Goal: Navigation & Orientation: Find specific page/section

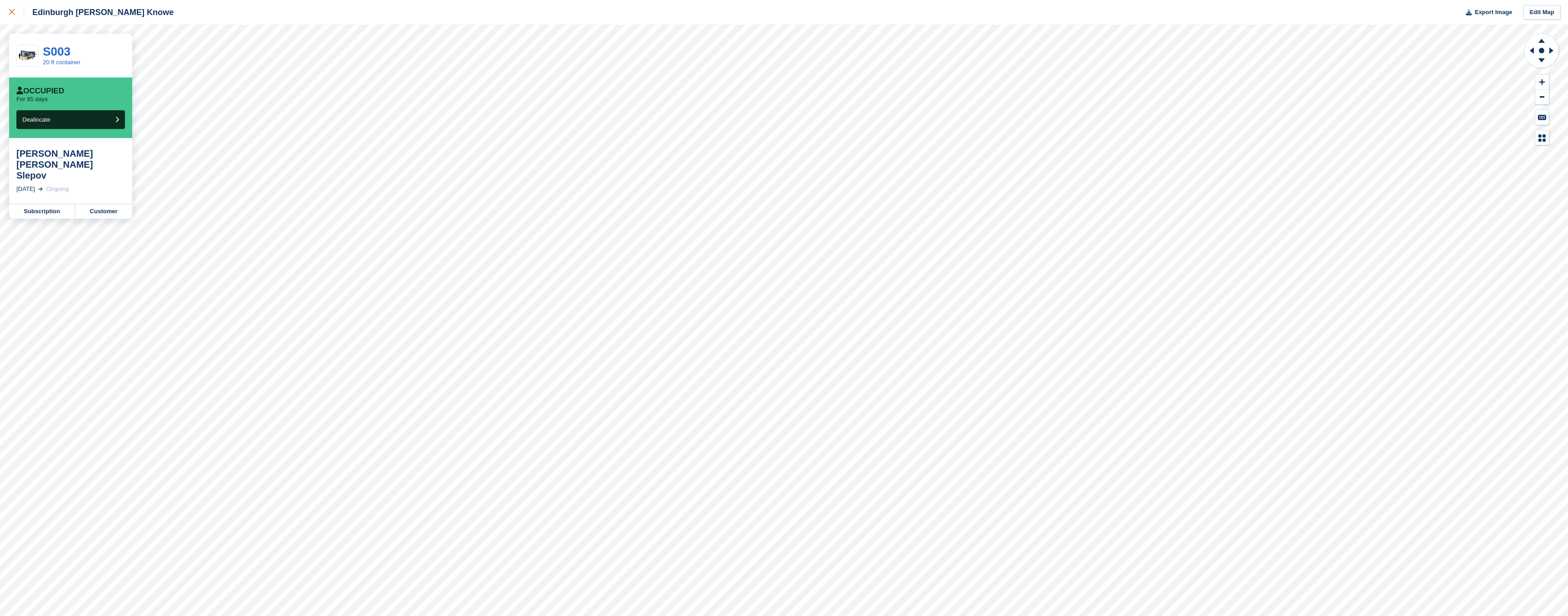
click at [13, 17] on div at bounding box center [17, 12] width 15 height 11
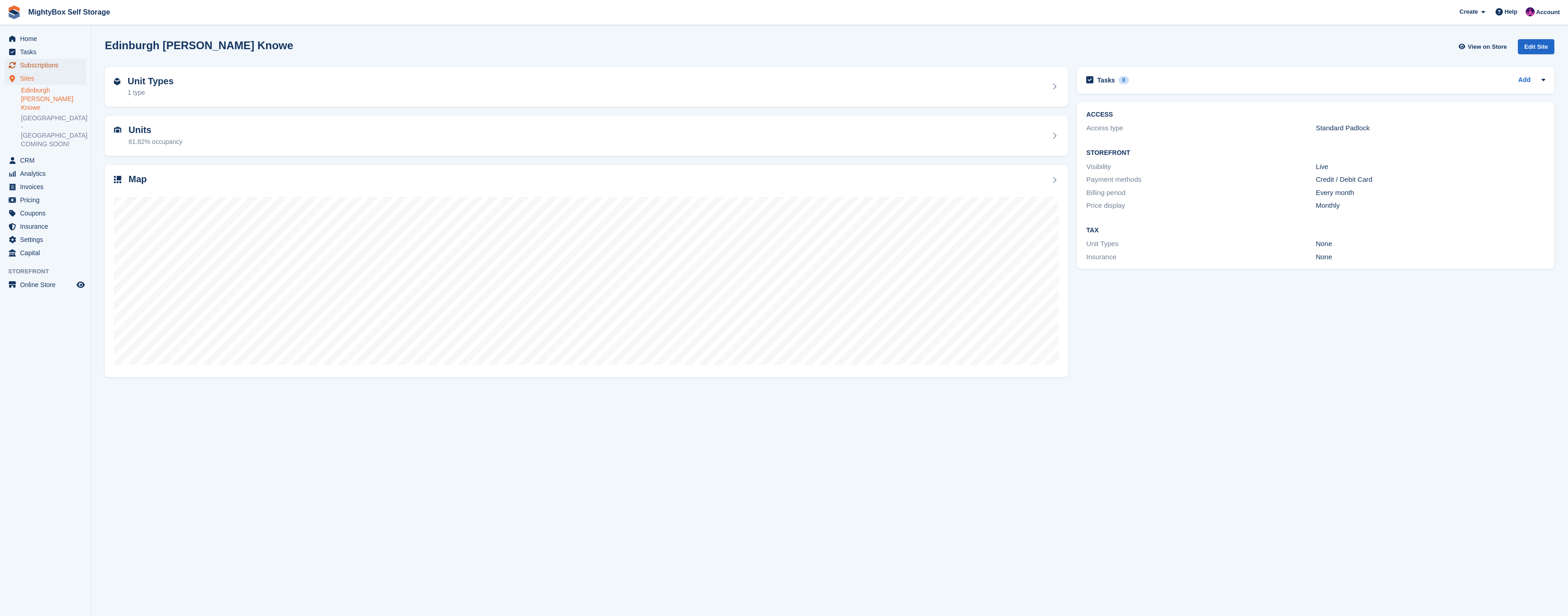
click at [47, 64] on span "Subscriptions" at bounding box center [47, 65] width 55 height 13
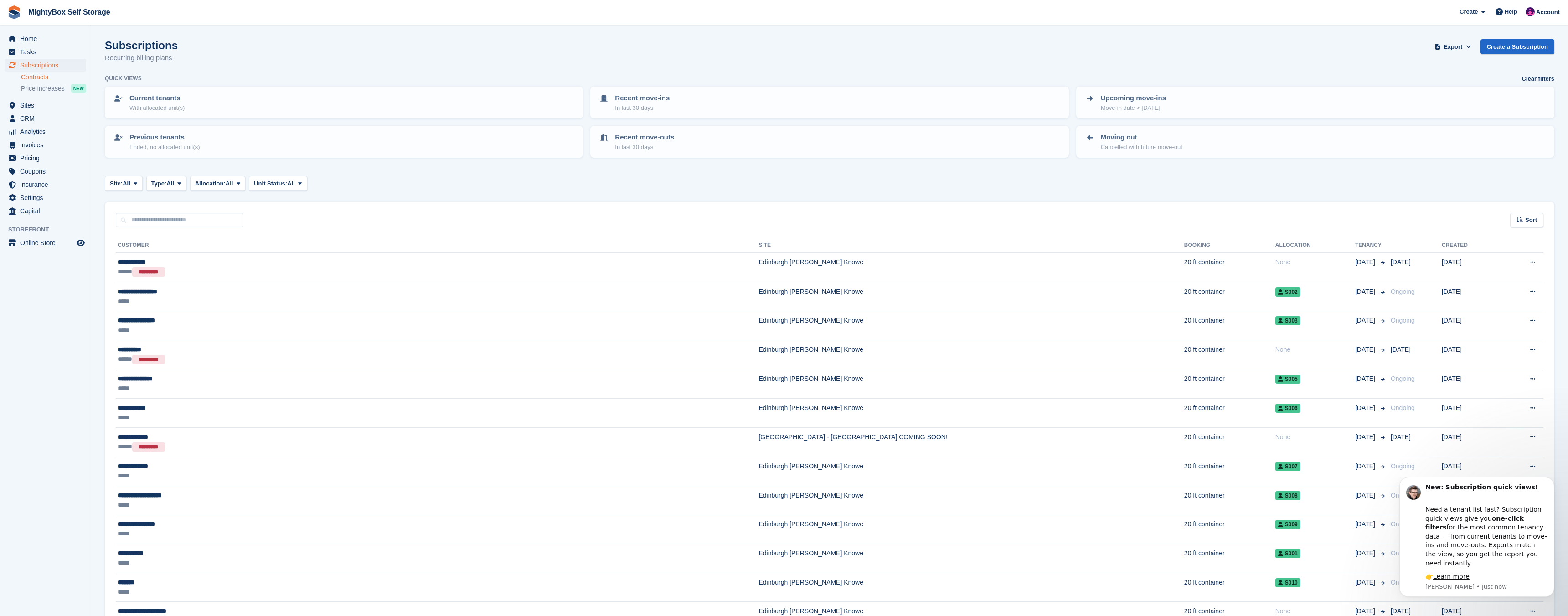
click at [48, 74] on link "Contracts" at bounding box center [53, 77] width 65 height 9
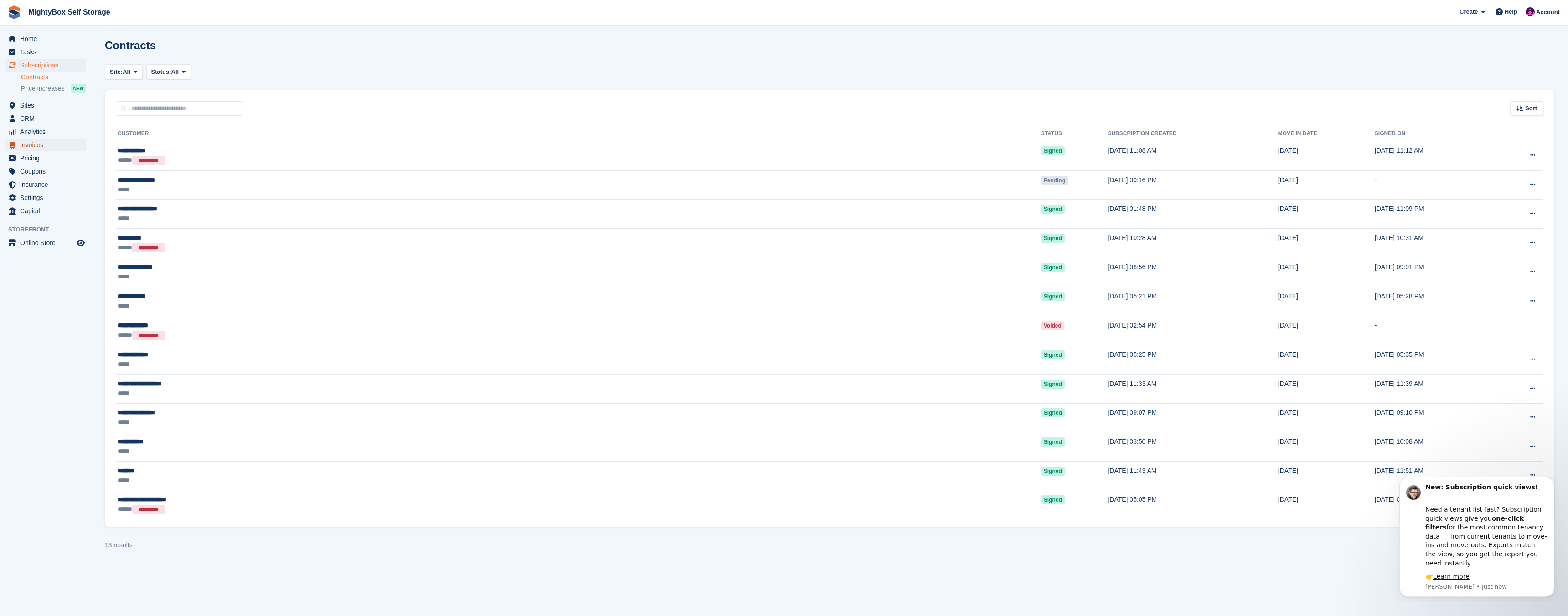
click at [43, 143] on span "Invoices" at bounding box center [47, 145] width 55 height 13
